Goal: Register for event/course

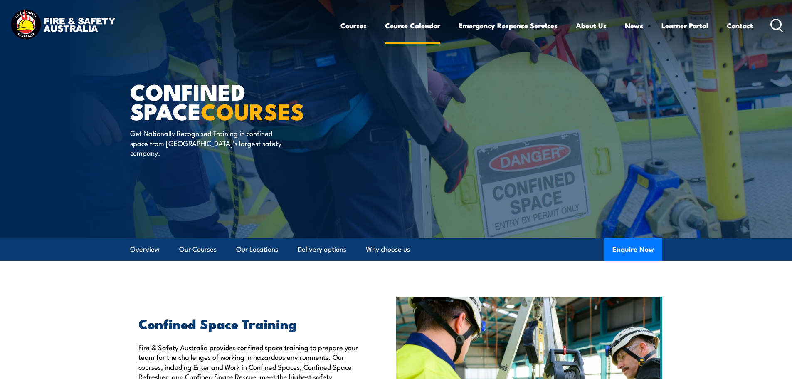
click at [409, 22] on link "Course Calendar" at bounding box center [412, 26] width 55 height 22
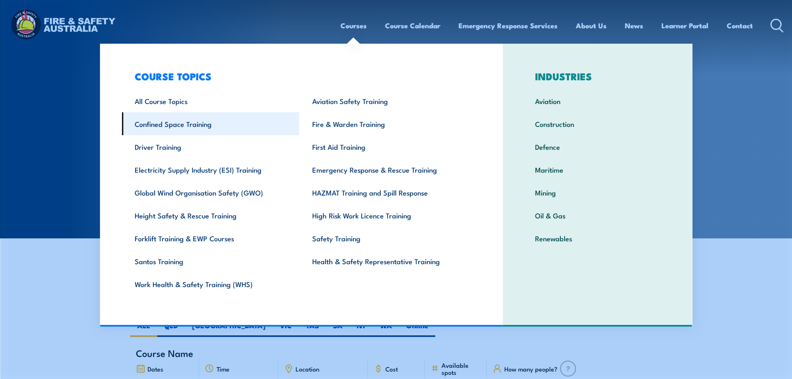
click at [166, 123] on link "Confined Space Training" at bounding box center [211, 123] width 178 height 23
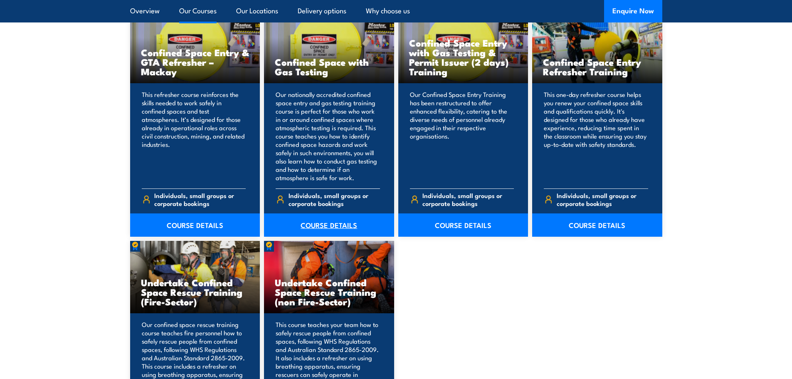
scroll to position [693, 0]
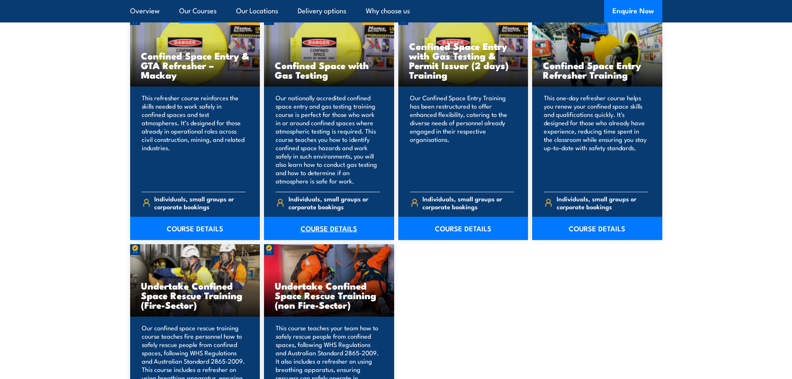
click at [331, 227] on link "COURSE DETAILS" at bounding box center [329, 228] width 130 height 23
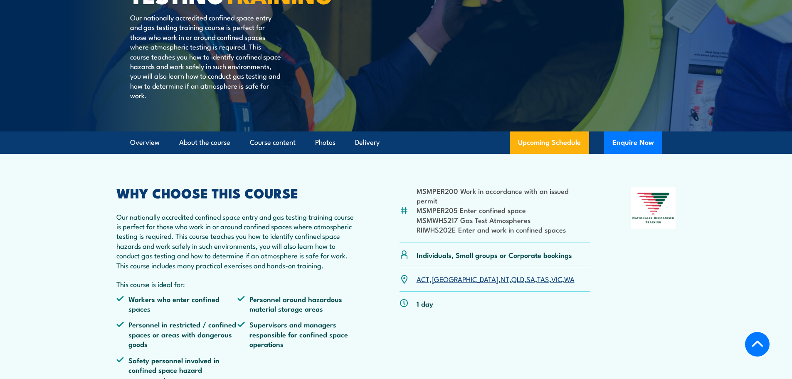
scroll to position [208, 0]
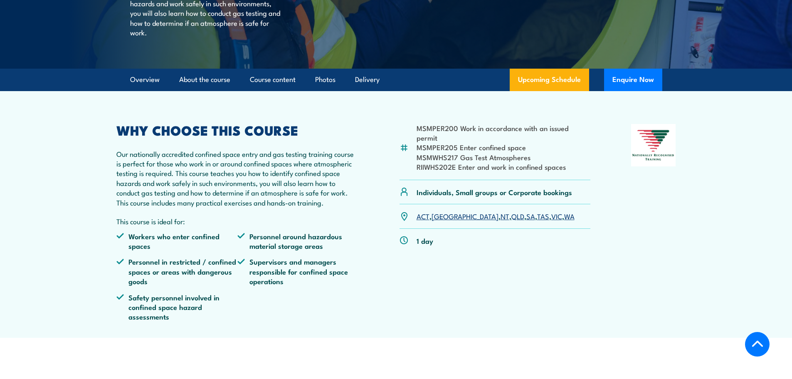
click at [441, 221] on link "[GEOGRAPHIC_DATA]" at bounding box center [465, 216] width 67 height 10
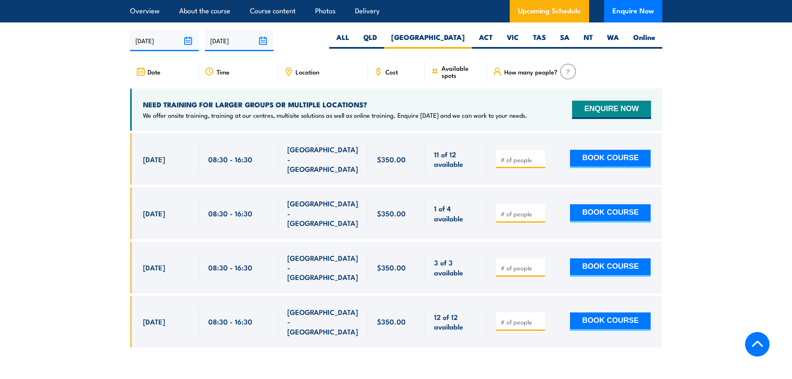
scroll to position [1537, 0]
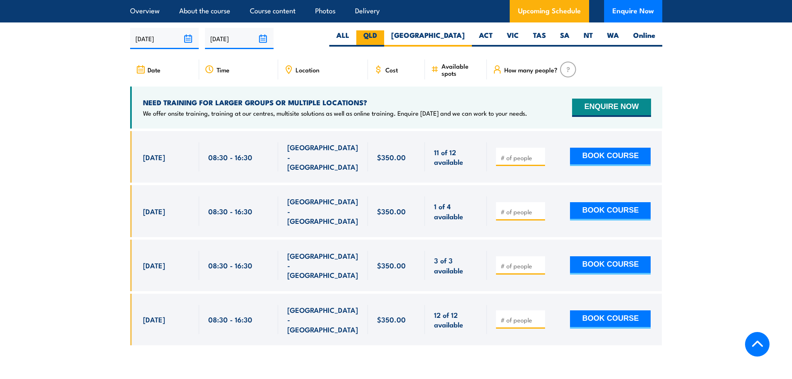
click at [384, 33] on label "QLD" at bounding box center [370, 38] width 28 height 16
click at [383, 33] on input "QLD" at bounding box center [379, 32] width 5 height 5
radio input "true"
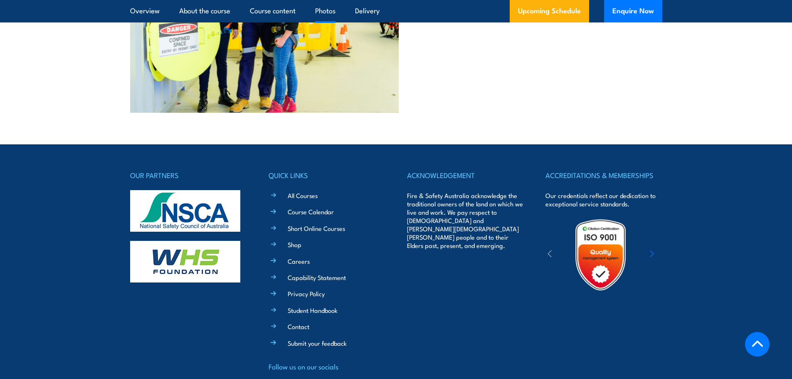
scroll to position [2981, 0]
